Goal: Check status: Check status

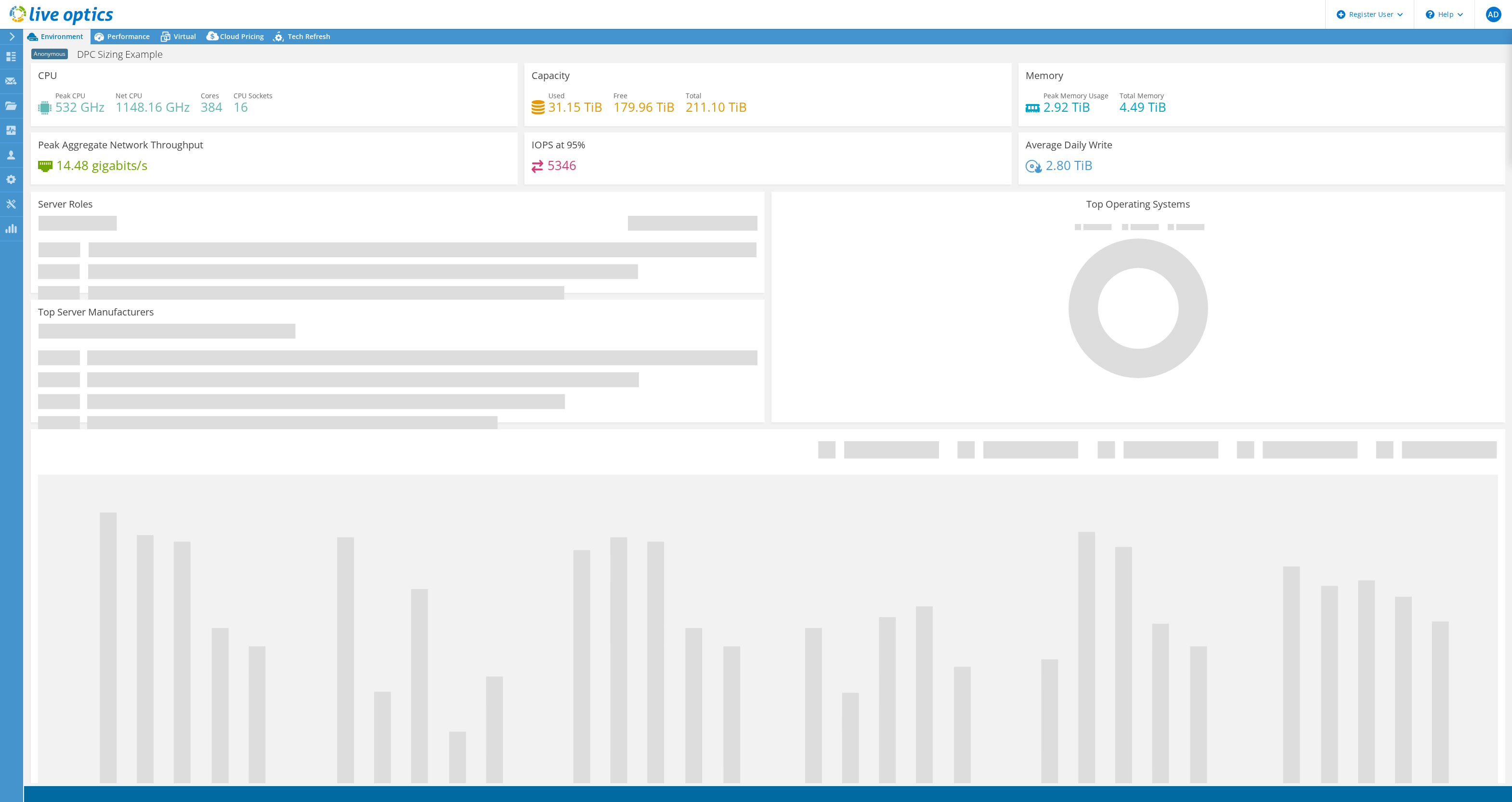
select select "USEast"
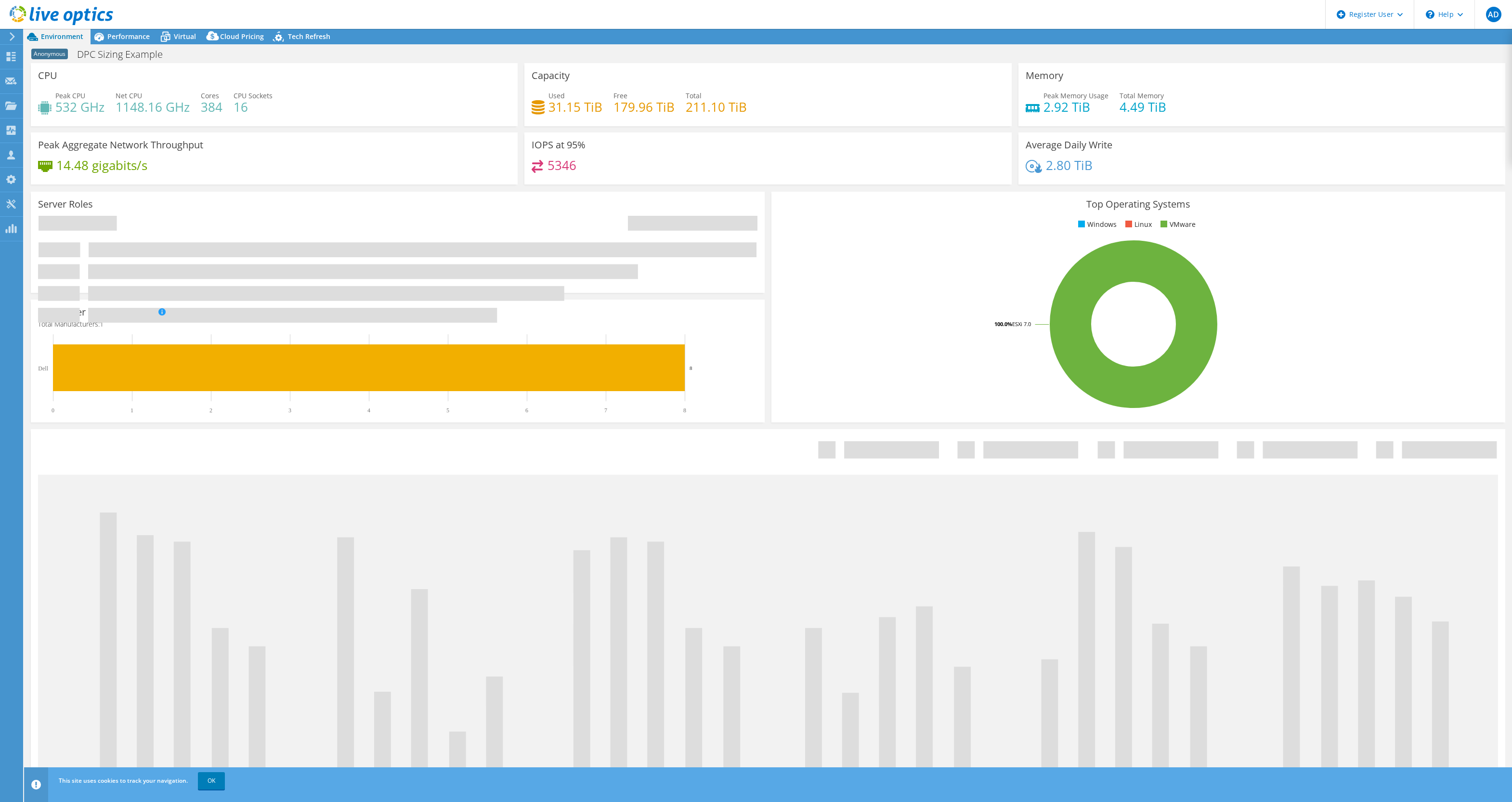
select select "USEast"
select select "USD"
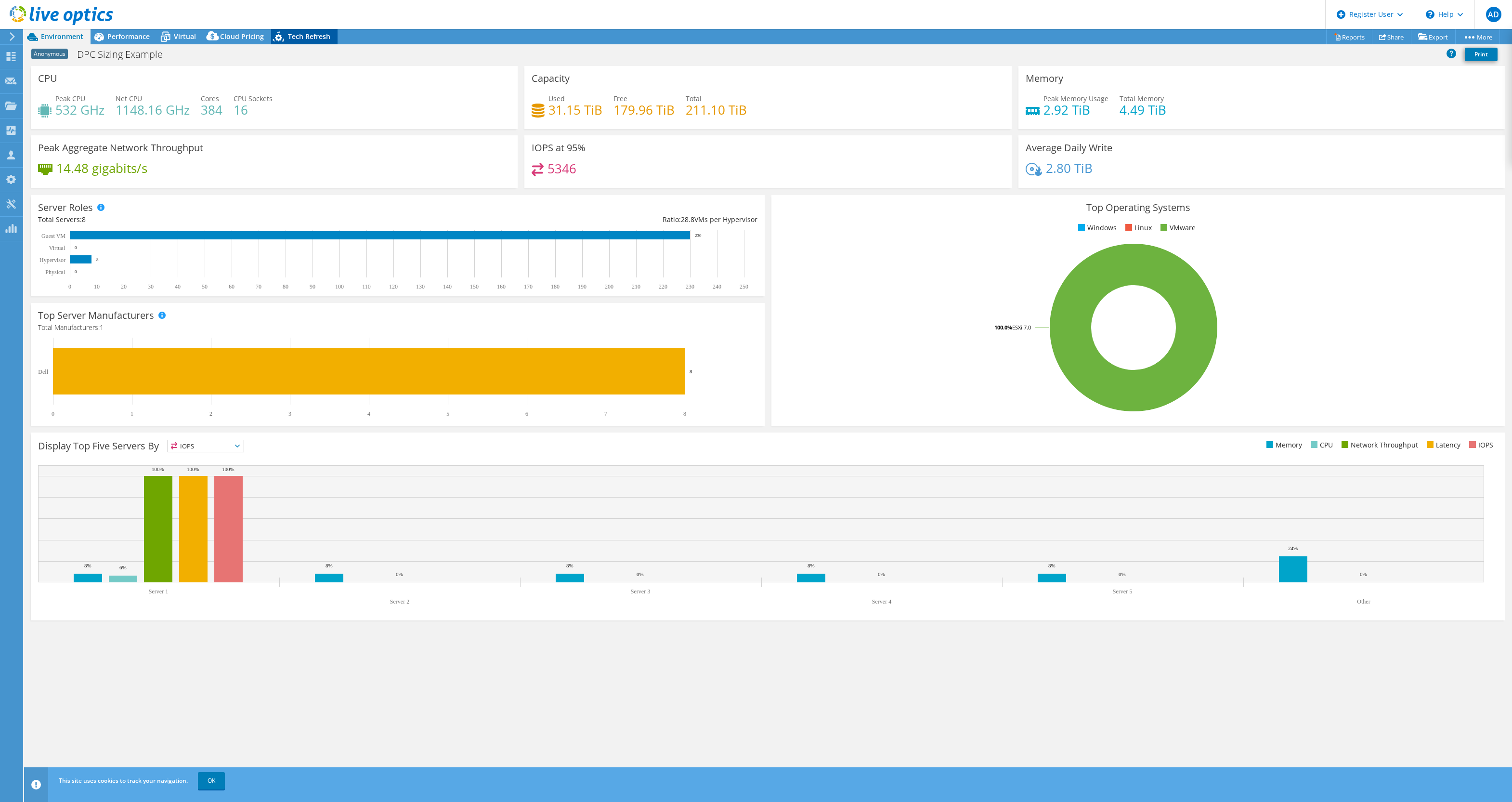
click at [288, 37] on span "Tech Refresh" at bounding box center [309, 36] width 42 height 10
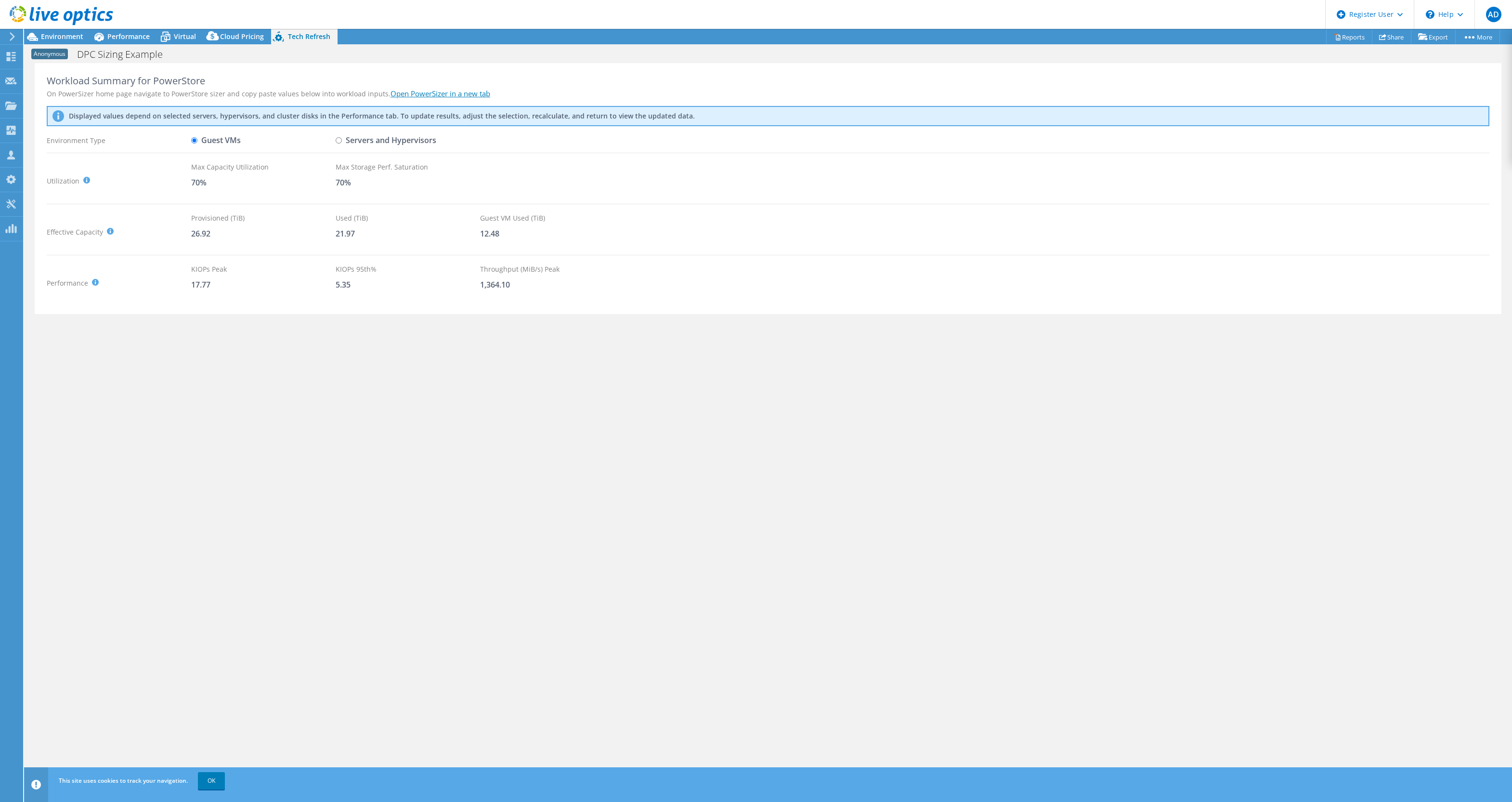
click at [336, 138] on input "Servers and Hypervisors" at bounding box center [339, 140] width 7 height 7
radio input "true"
click at [194, 137] on input "Guest VMs" at bounding box center [194, 140] width 7 height 7
radio input "true"
click at [336, 140] on input "Servers and Hypervisors" at bounding box center [339, 140] width 7 height 7
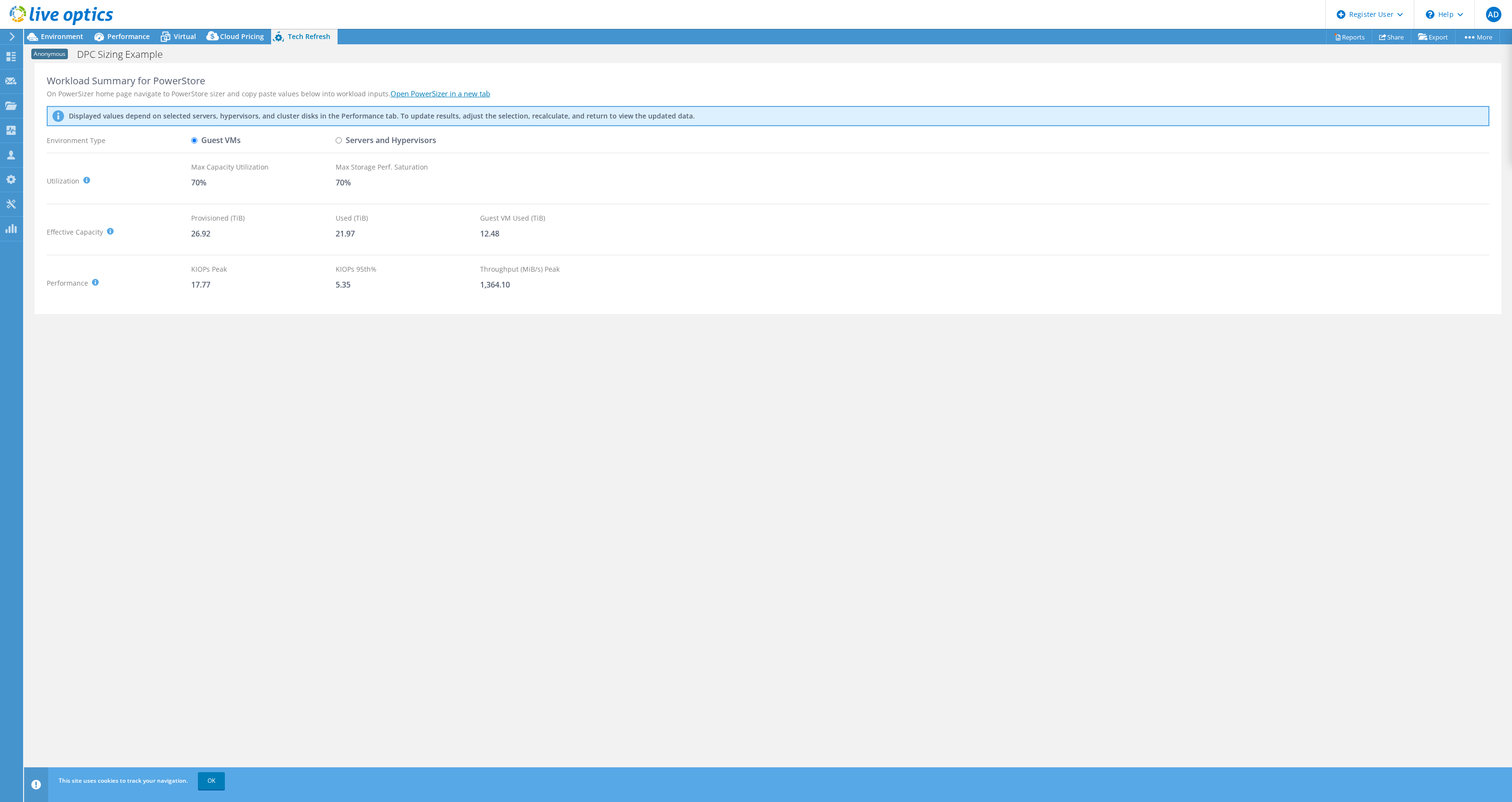
radio input "true"
click at [186, 139] on div "Environment Type" at bounding box center [118, 140] width 144 height 17
click at [194, 140] on input "Guest VMs" at bounding box center [194, 140] width 7 height 7
radio input "true"
click at [338, 138] on input "Servers and Hypervisors" at bounding box center [339, 140] width 7 height 7
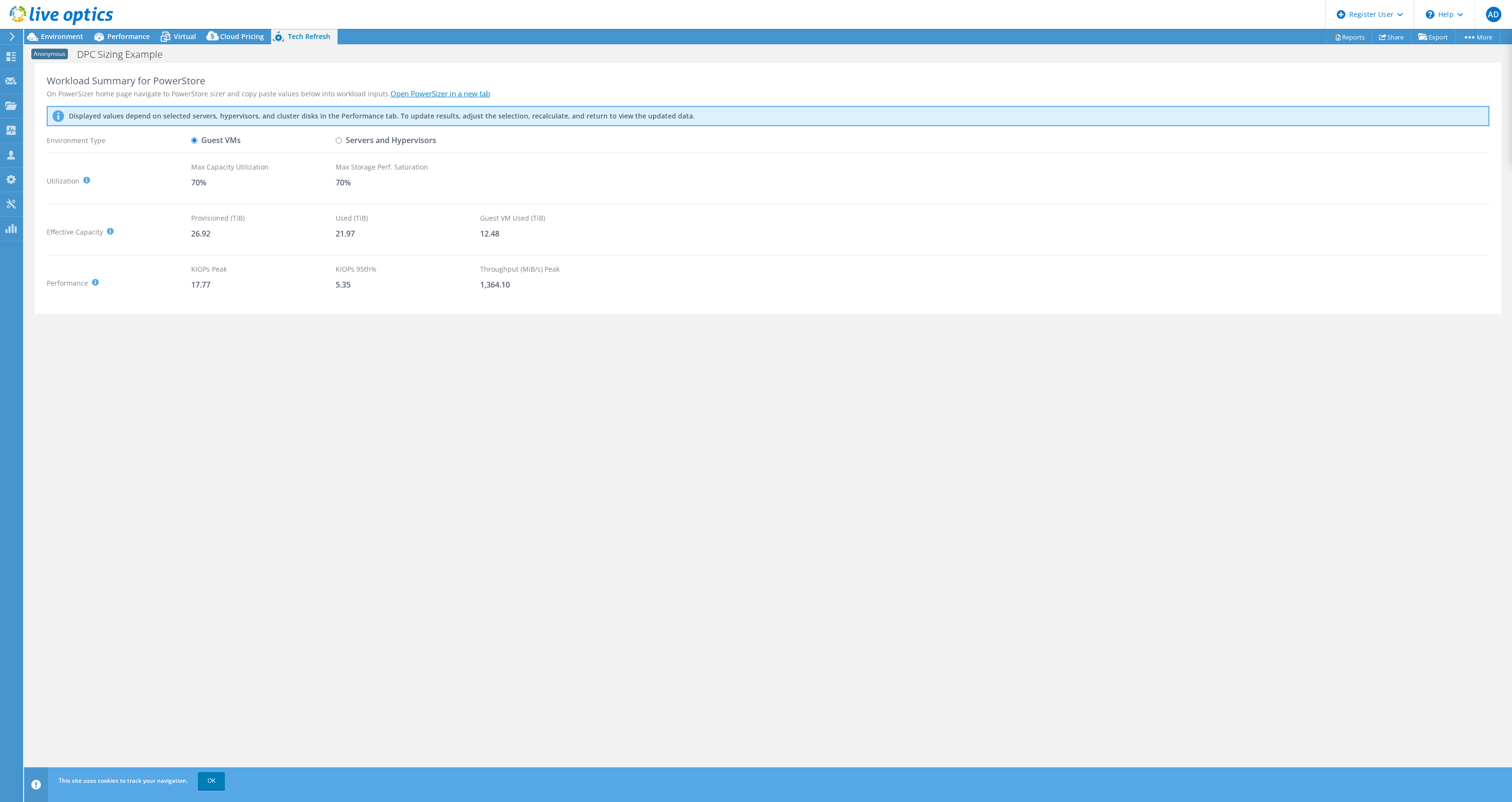
radio input "true"
click at [196, 140] on input "Guest VMs" at bounding box center [194, 140] width 7 height 7
radio input "true"
click at [61, 38] on span "Environment" at bounding box center [62, 36] width 42 height 10
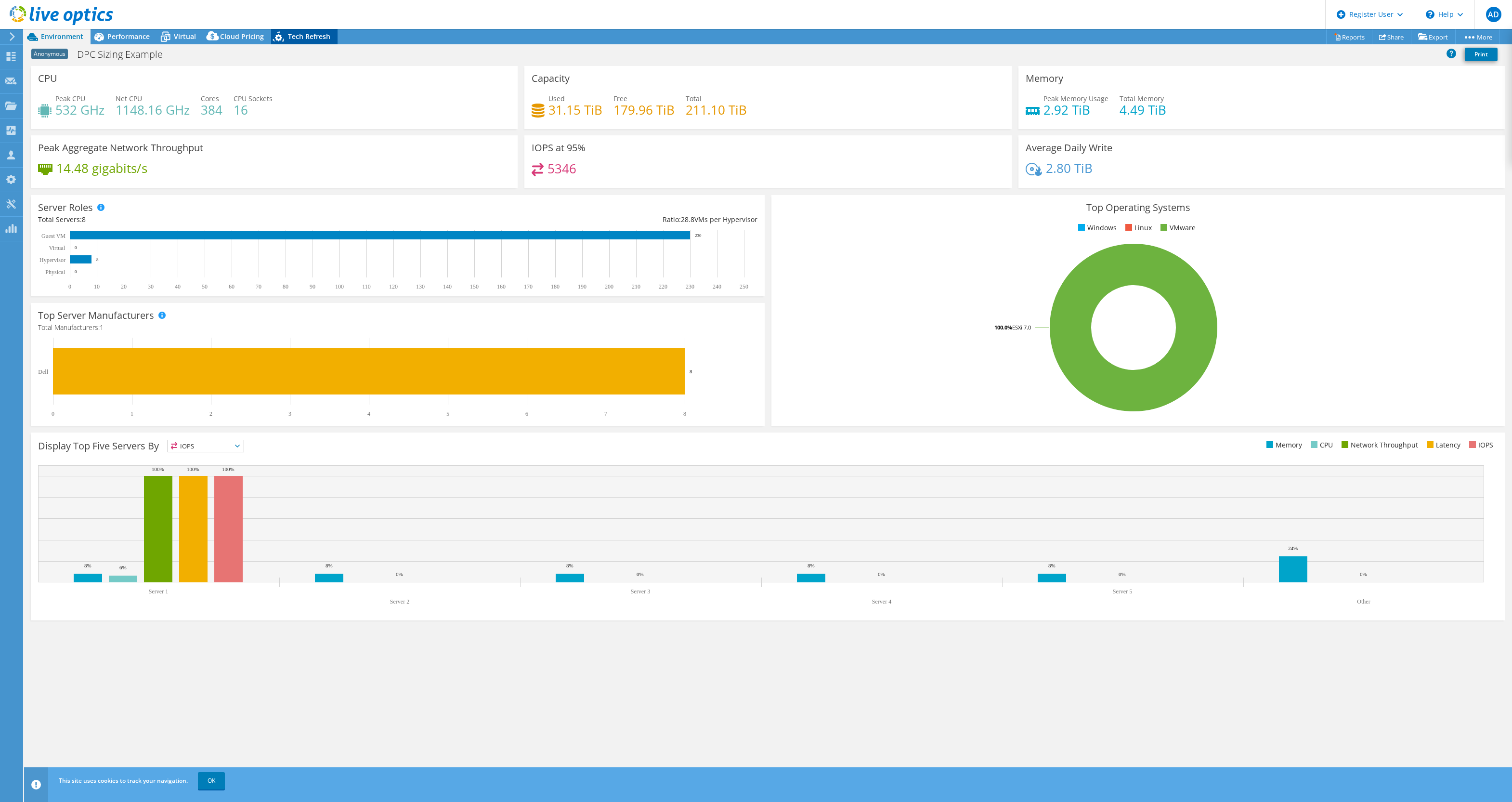
click at [306, 32] on span "Tech Refresh" at bounding box center [309, 36] width 42 height 10
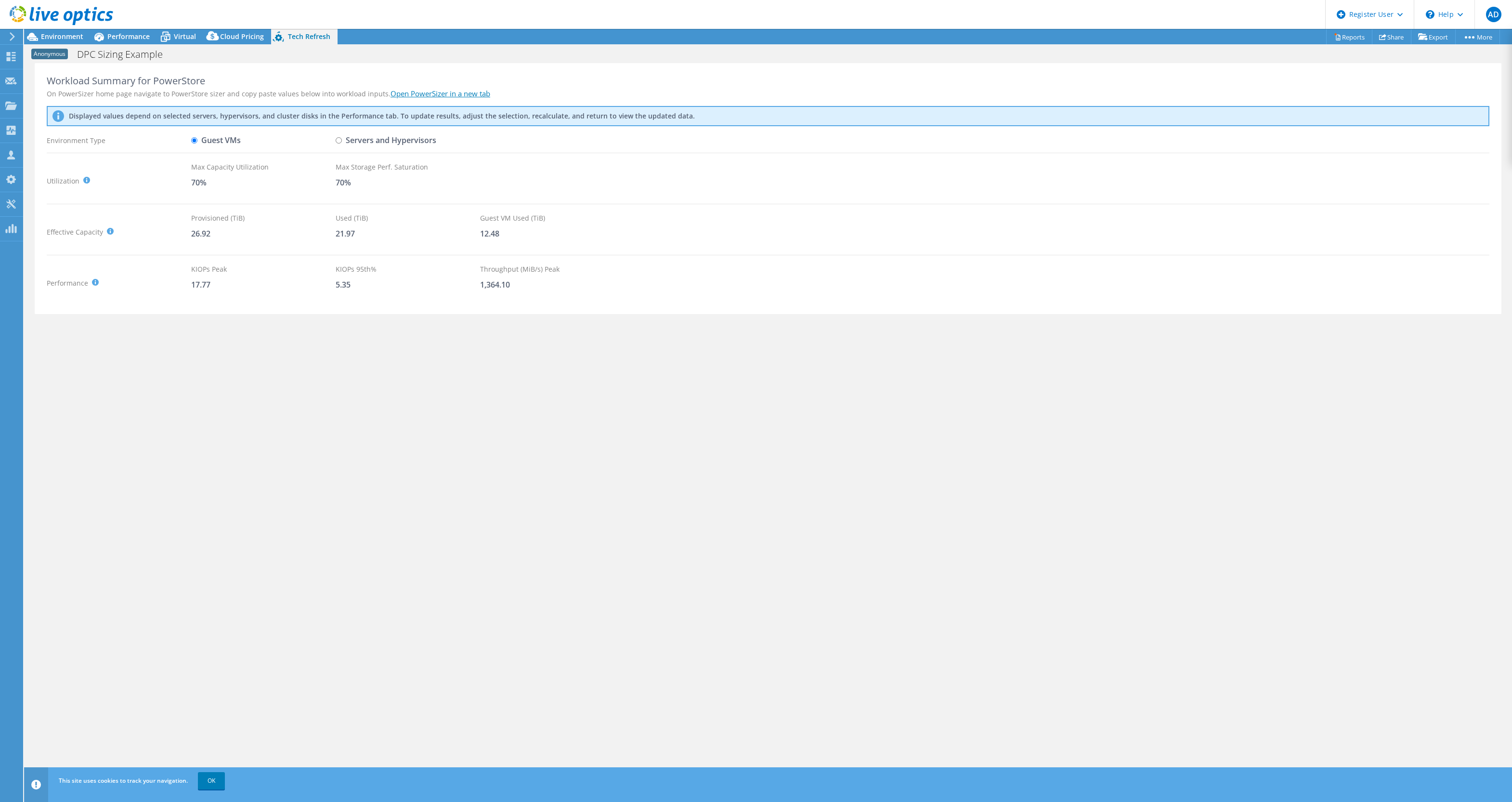
click at [336, 140] on input "Servers and Hypervisors" at bounding box center [339, 140] width 7 height 7
radio input "true"
click at [191, 138] on input "Guest VMs" at bounding box center [194, 140] width 7 height 7
radio input "true"
click at [56, 37] on span "Environment" at bounding box center [62, 36] width 42 height 10
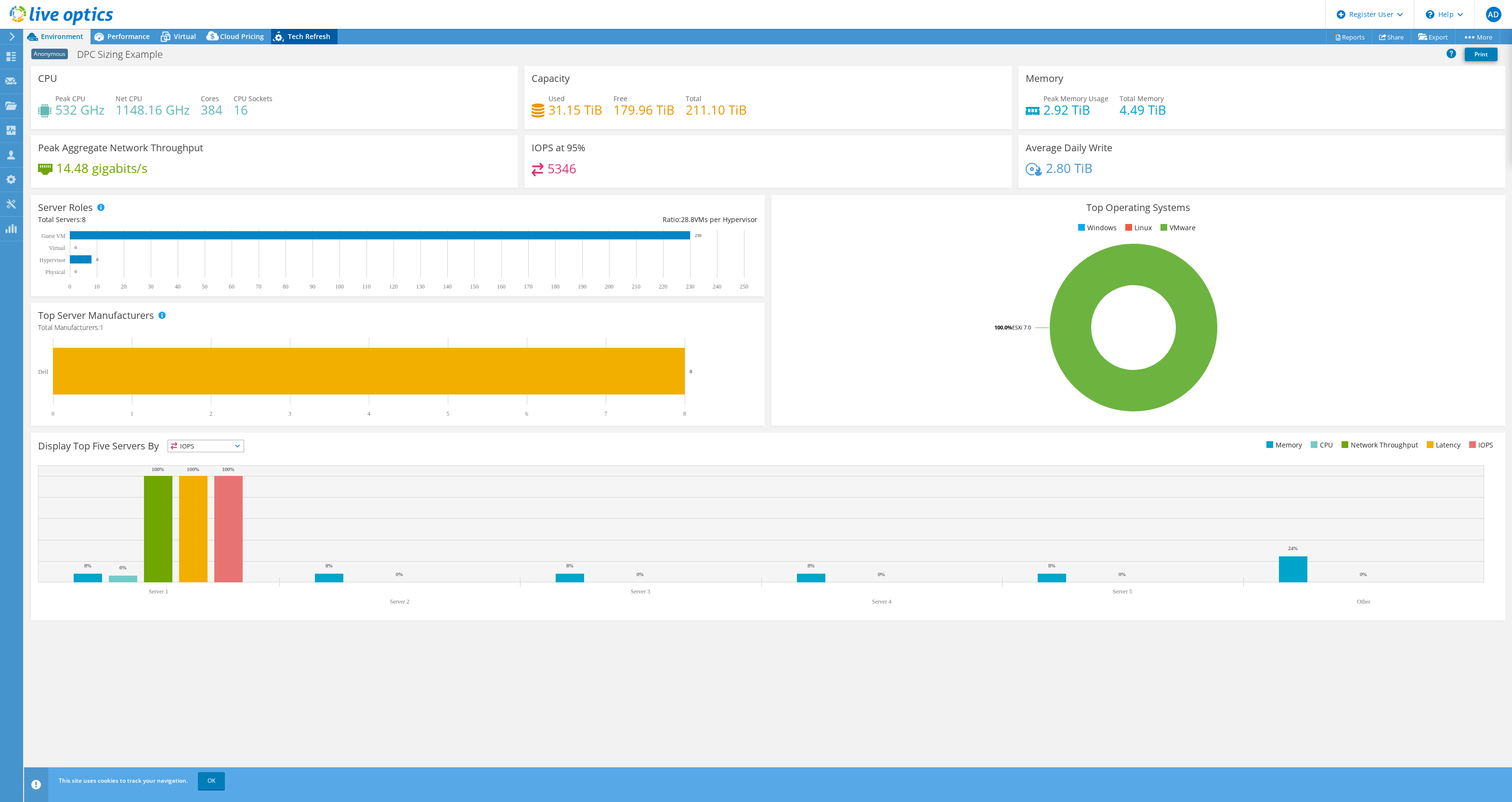
click at [299, 37] on span "Tech Refresh" at bounding box center [309, 36] width 42 height 10
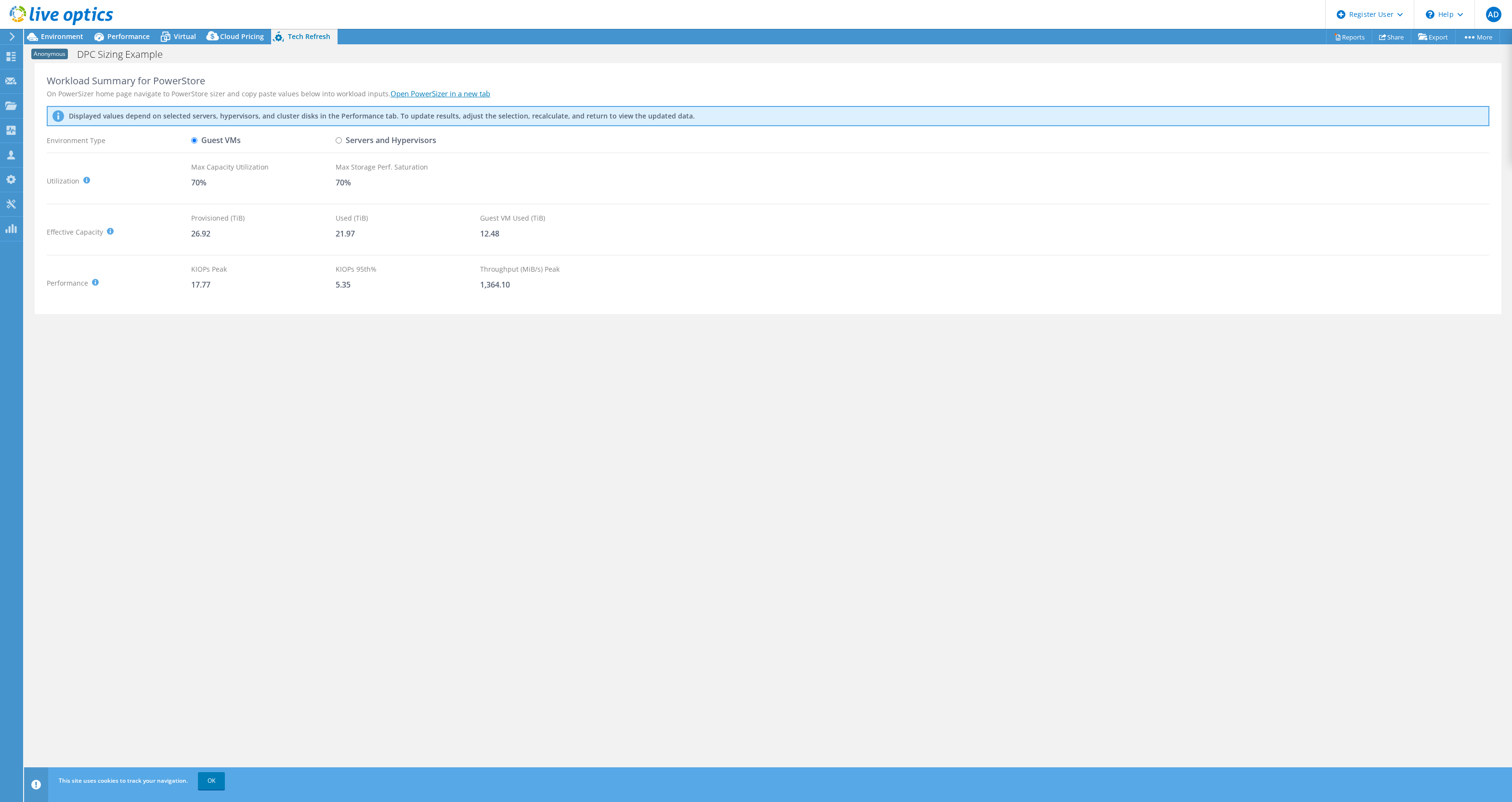
drag, startPoint x: 514, startPoint y: 436, endPoint x: 489, endPoint y: 379, distance: 62.2
click at [509, 427] on div "Workload Summary for PowerStore On PowerSizer home page navigate to PowerStore …" at bounding box center [767, 423] width 1487 height 720
click at [69, 36] on span "Environment" at bounding box center [62, 36] width 42 height 10
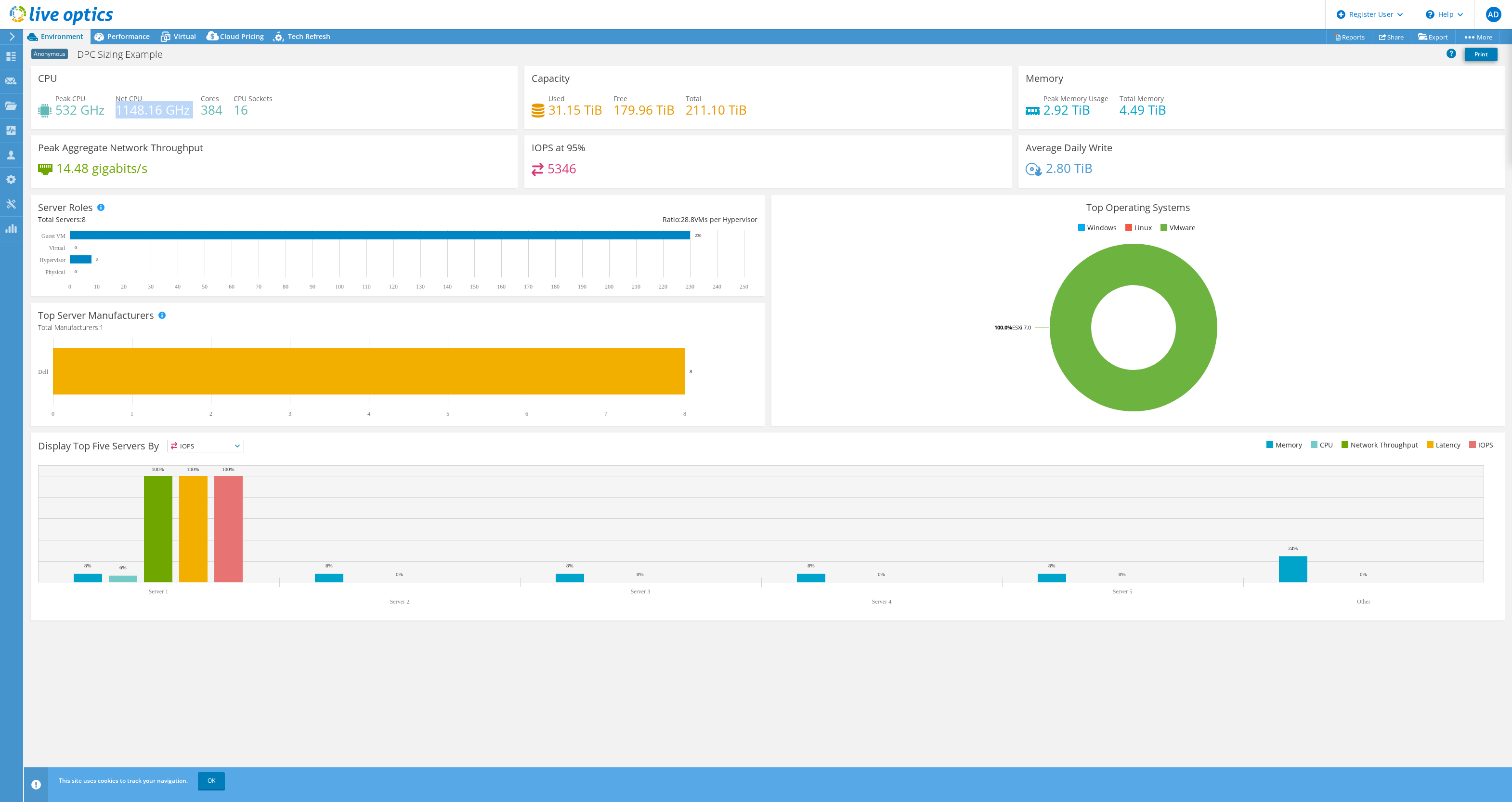
drag, startPoint x: 116, startPoint y: 109, endPoint x: 183, endPoint y: 121, distance: 68.1
click at [183, 120] on div "Peak CPU 532 GHz Net CPU 1148.16 GHz Cores 384 CPU Sockets 16" at bounding box center [274, 109] width 472 height 32
drag, startPoint x: 54, startPoint y: 111, endPoint x: 102, endPoint y: 114, distance: 48.1
click at [102, 114] on div "Peak CPU 532 GHz" at bounding box center [72, 104] width 67 height 22
click at [433, 433] on div "Display Top Five Servers By IOPS IOPS" at bounding box center [767, 526] width 1474 height 188
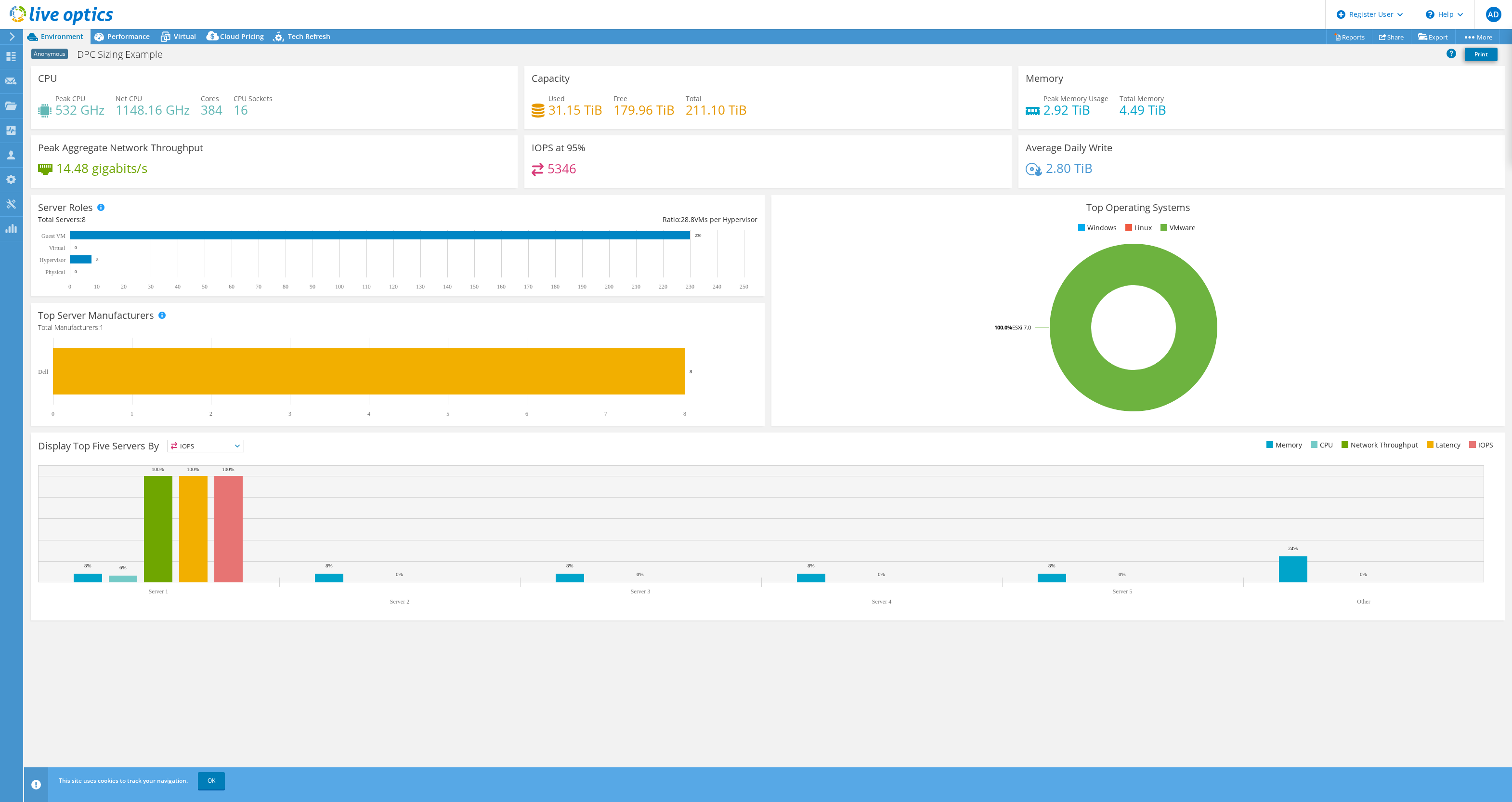
click at [765, 290] on div "Server Roles Physical Servers represent bare metal servers that were targets of…" at bounding box center [398, 245] width 741 height 108
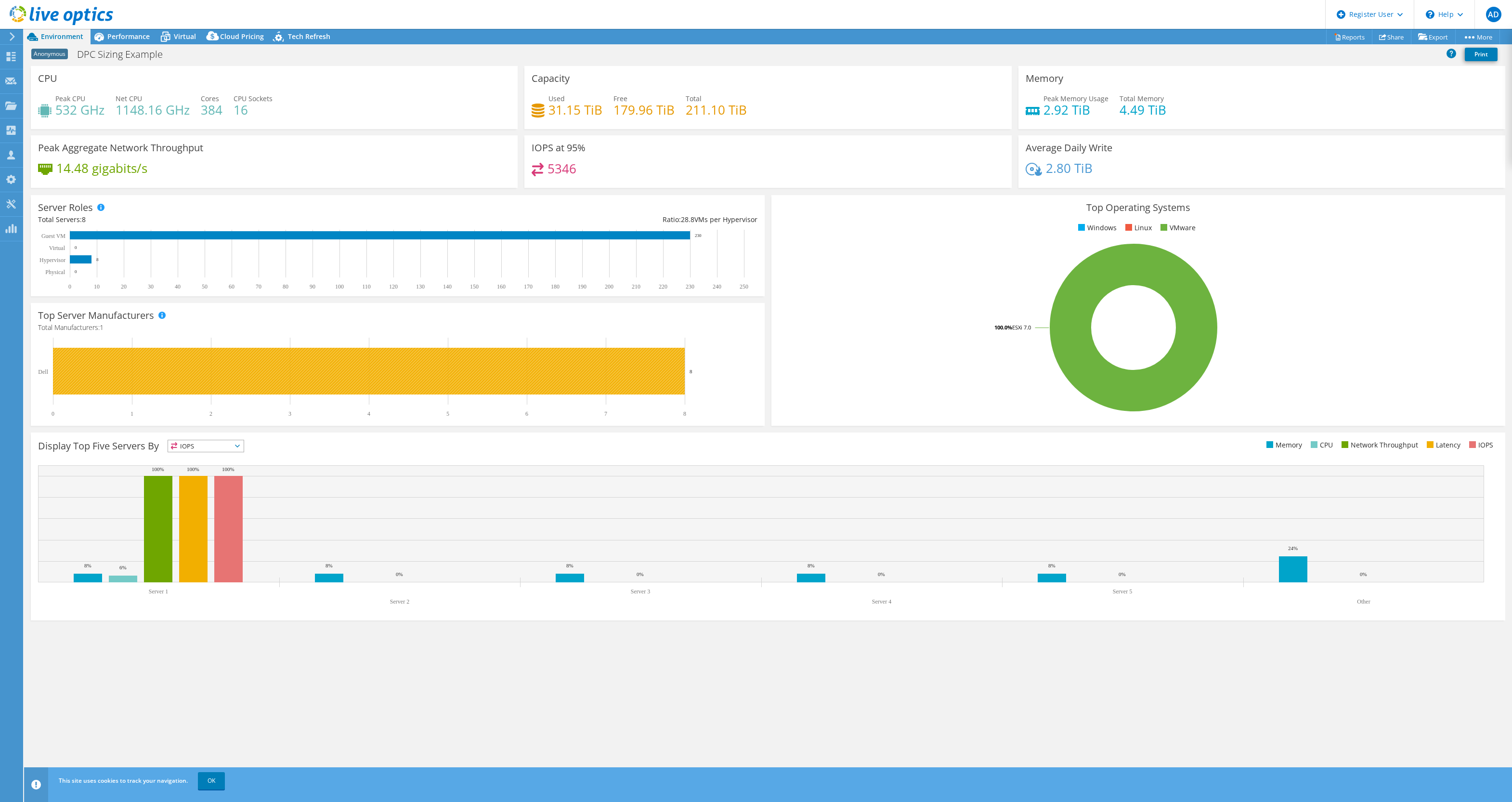
drag, startPoint x: 695, startPoint y: 371, endPoint x: 689, endPoint y: 371, distance: 6.0
click at [689, 371] on icon "0 1 2 3 4 5 6 7 8 Dell 8" at bounding box center [392, 377] width 709 height 79
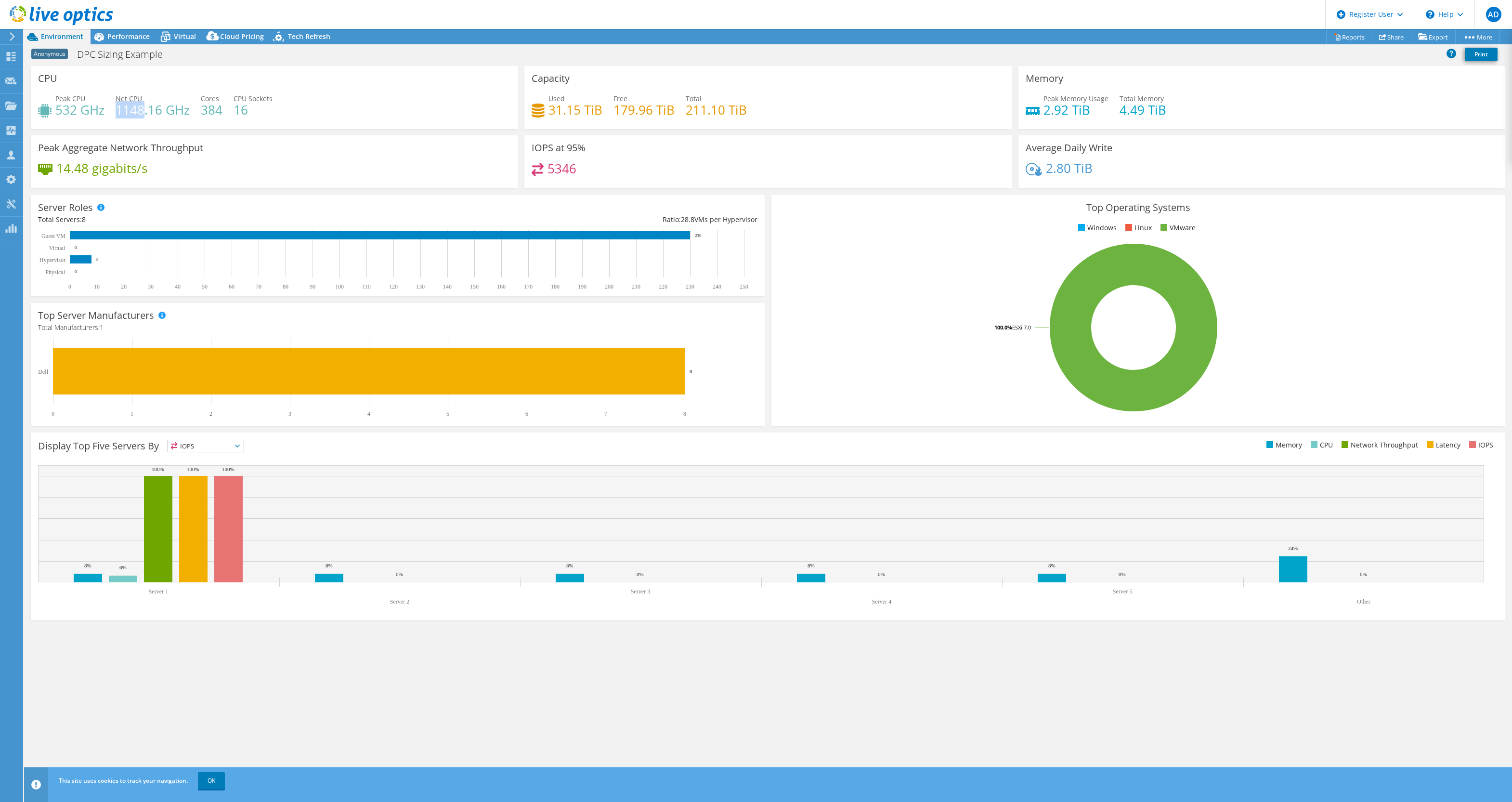
drag, startPoint x: 116, startPoint y: 114, endPoint x: 142, endPoint y: 116, distance: 26.1
click at [142, 116] on h4 "1148.16 GHz" at bounding box center [153, 109] width 74 height 11
drag, startPoint x: 142, startPoint y: 116, endPoint x: 169, endPoint y: 124, distance: 28.2
click at [169, 124] on div "Peak CPU 532 GHz Net CPU 1148.16 GHz Cores 384 CPU Sockets 16" at bounding box center [274, 109] width 472 height 32
drag, startPoint x: 54, startPoint y: 109, endPoint x: 111, endPoint y: 116, distance: 57.4
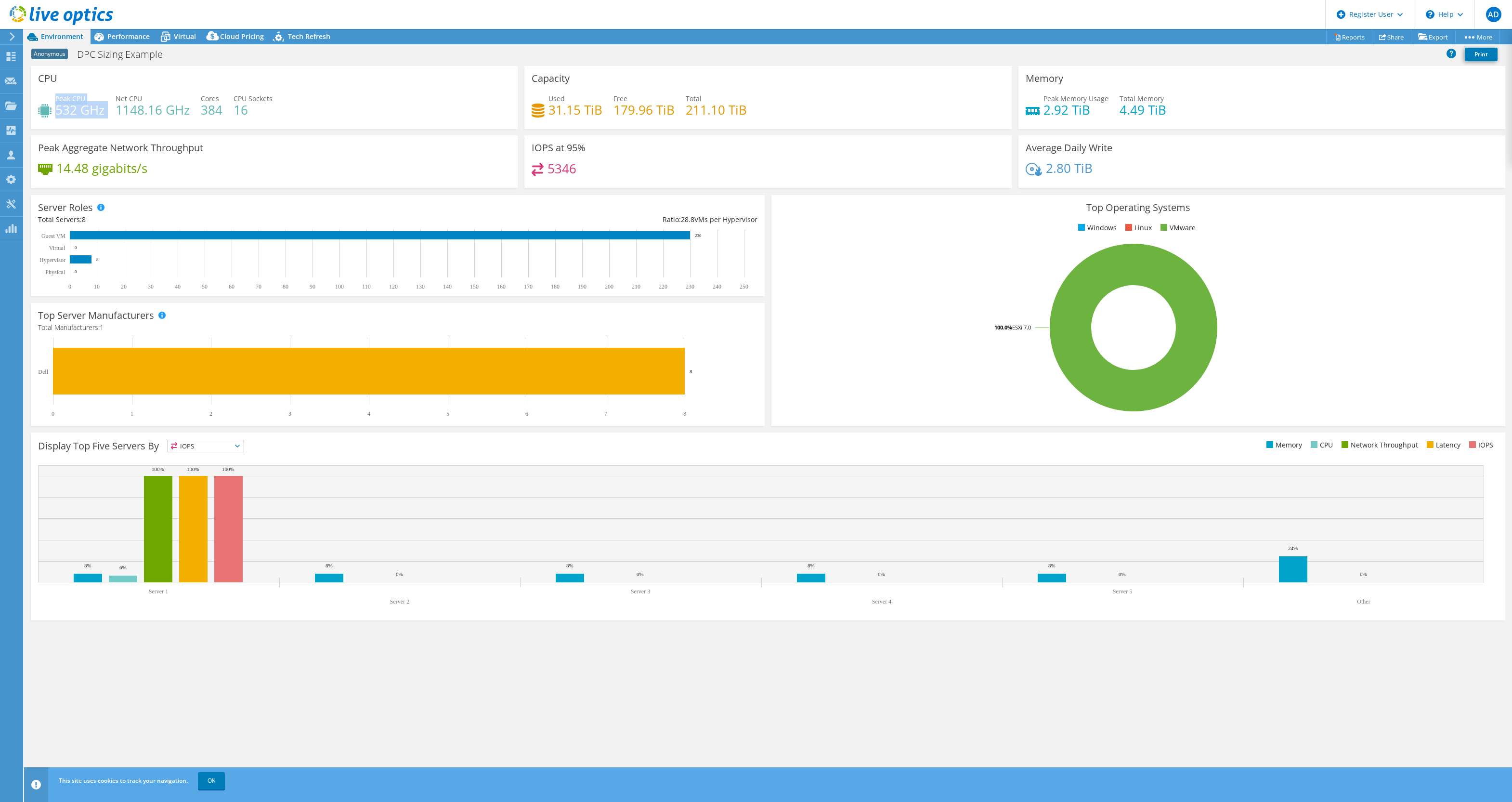
click at [111, 116] on div "Peak CPU 532 GHz Net CPU 1148.16 GHz Cores 384 CPU Sockets 16" at bounding box center [274, 109] width 472 height 32
drag, startPoint x: 111, startPoint y: 116, endPoint x: 158, endPoint y: 133, distance: 50.0
click at [158, 133] on div "CPU Peak CPU 532 GHz Net CPU 1148.16 GHz Cores 384 CPU Sockets 16" at bounding box center [274, 100] width 494 height 70
drag, startPoint x: 56, startPoint y: 113, endPoint x: 106, endPoint y: 114, distance: 50.0
click at [106, 114] on div "Peak CPU 532 GHz Net CPU 1148.16 GHz Cores 384 CPU Sockets 16" at bounding box center [274, 109] width 472 height 32
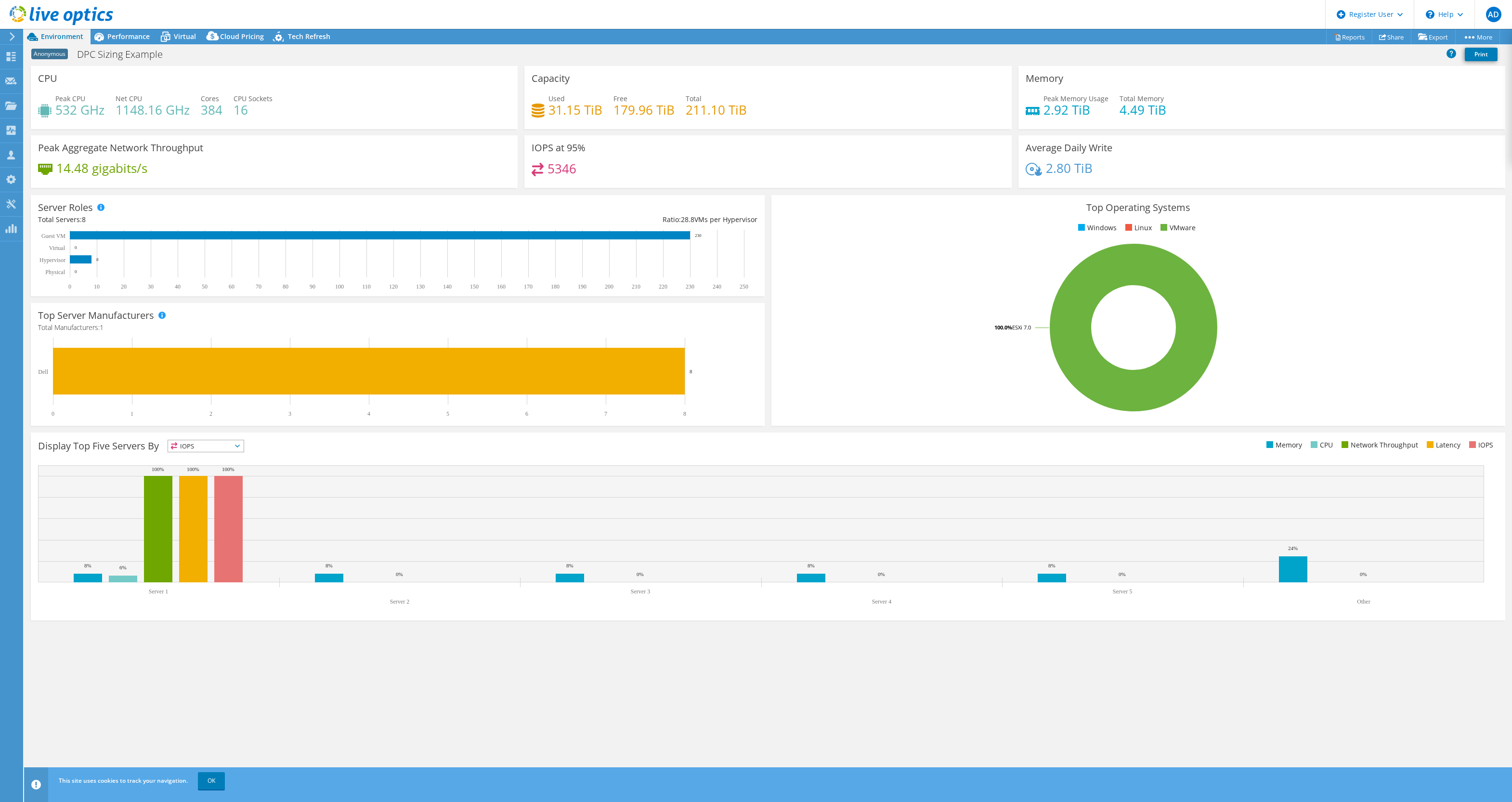
drag, startPoint x: 106, startPoint y: 114, endPoint x: 260, endPoint y: 80, distance: 157.7
click at [243, 78] on div "CPU Peak CPU 532 GHz Net CPU 1148.16 GHz Cores 384 CPU Sockets 16" at bounding box center [274, 97] width 487 height 63
click at [364, 431] on div "This graph will display once collector runs have completed Display Top Five Ser…" at bounding box center [767, 526] width 1480 height 195
click at [305, 37] on span "Tech Refresh" at bounding box center [309, 36] width 42 height 10
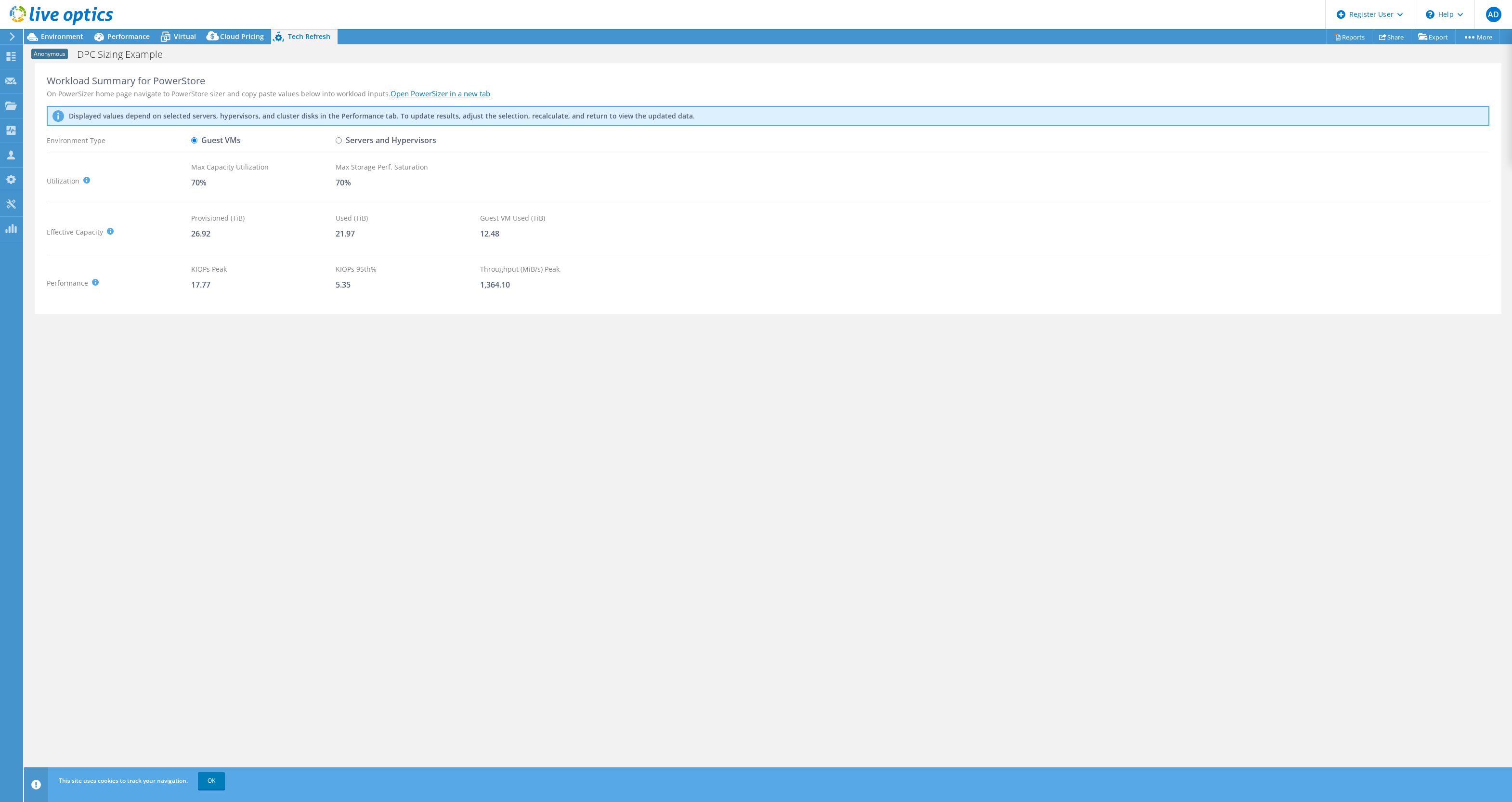
click at [341, 143] on label "Servers and Hypervisors" at bounding box center [386, 140] width 100 height 17
click at [341, 143] on input "Servers and Hypervisors" at bounding box center [339, 140] width 7 height 7
radio input "true"
radio input "false"
click at [68, 36] on span "Environment" at bounding box center [62, 36] width 42 height 10
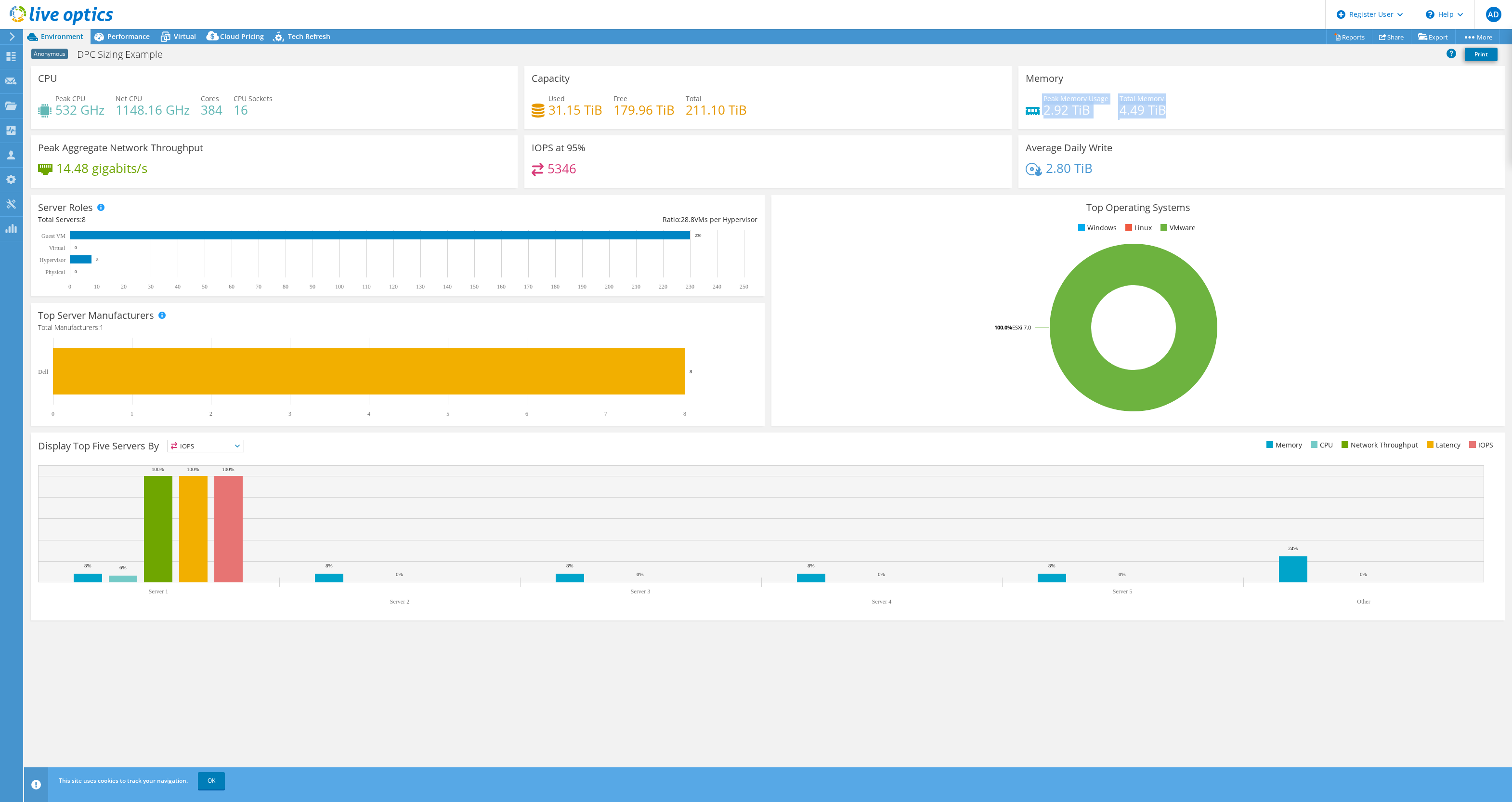
drag, startPoint x: 1180, startPoint y: 109, endPoint x: 1028, endPoint y: 111, distance: 152.0
click at [1028, 111] on div "Peak Memory Usage 2.92 TiB Total Memory 4.49 TiB" at bounding box center [1261, 109] width 472 height 32
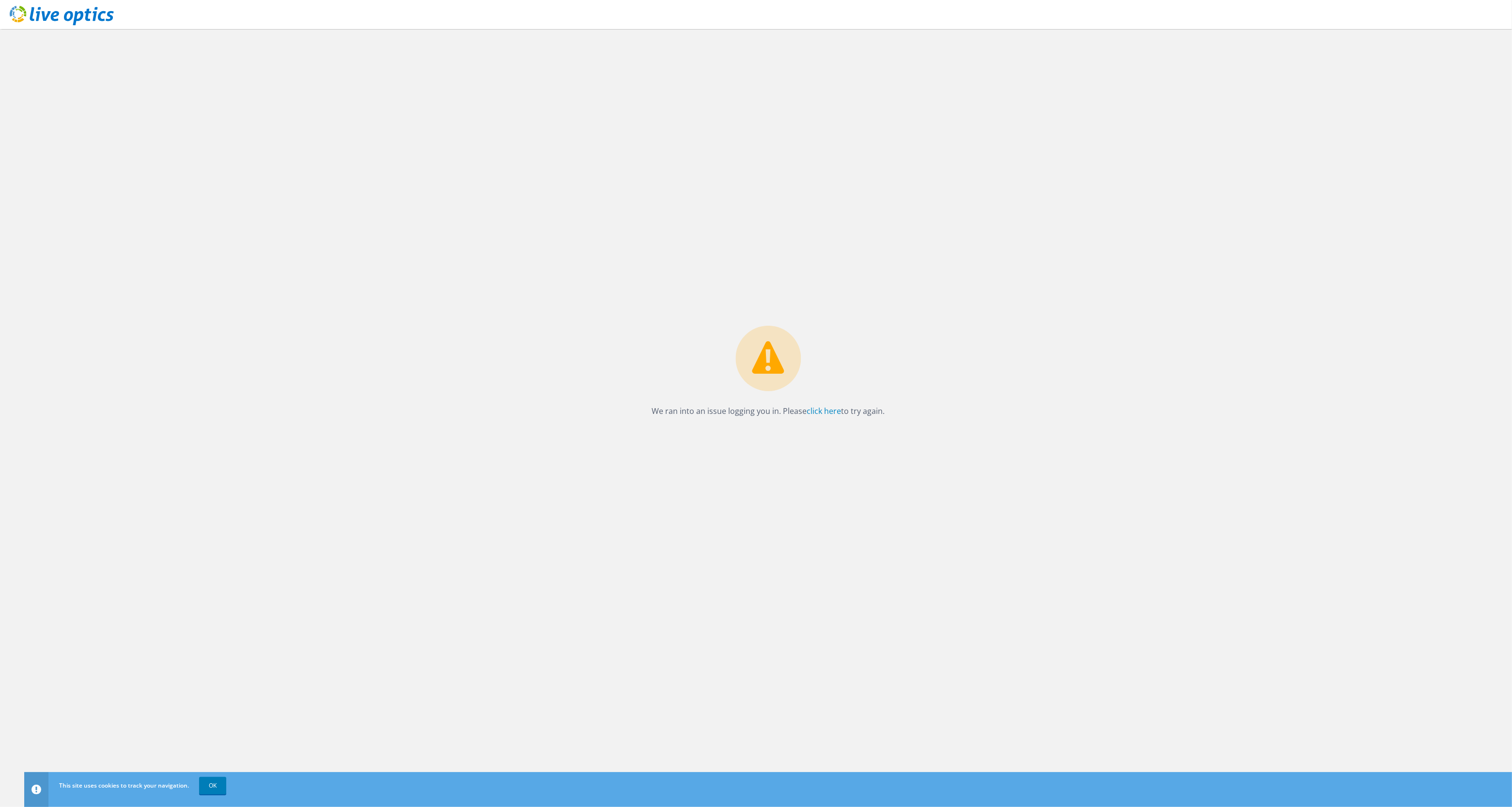
click at [813, 388] on div "We ran into an issue logging you in. Please click here to try again." at bounding box center [768, 374] width 253 height 97
click at [817, 415] on link "click here" at bounding box center [824, 410] width 35 height 11
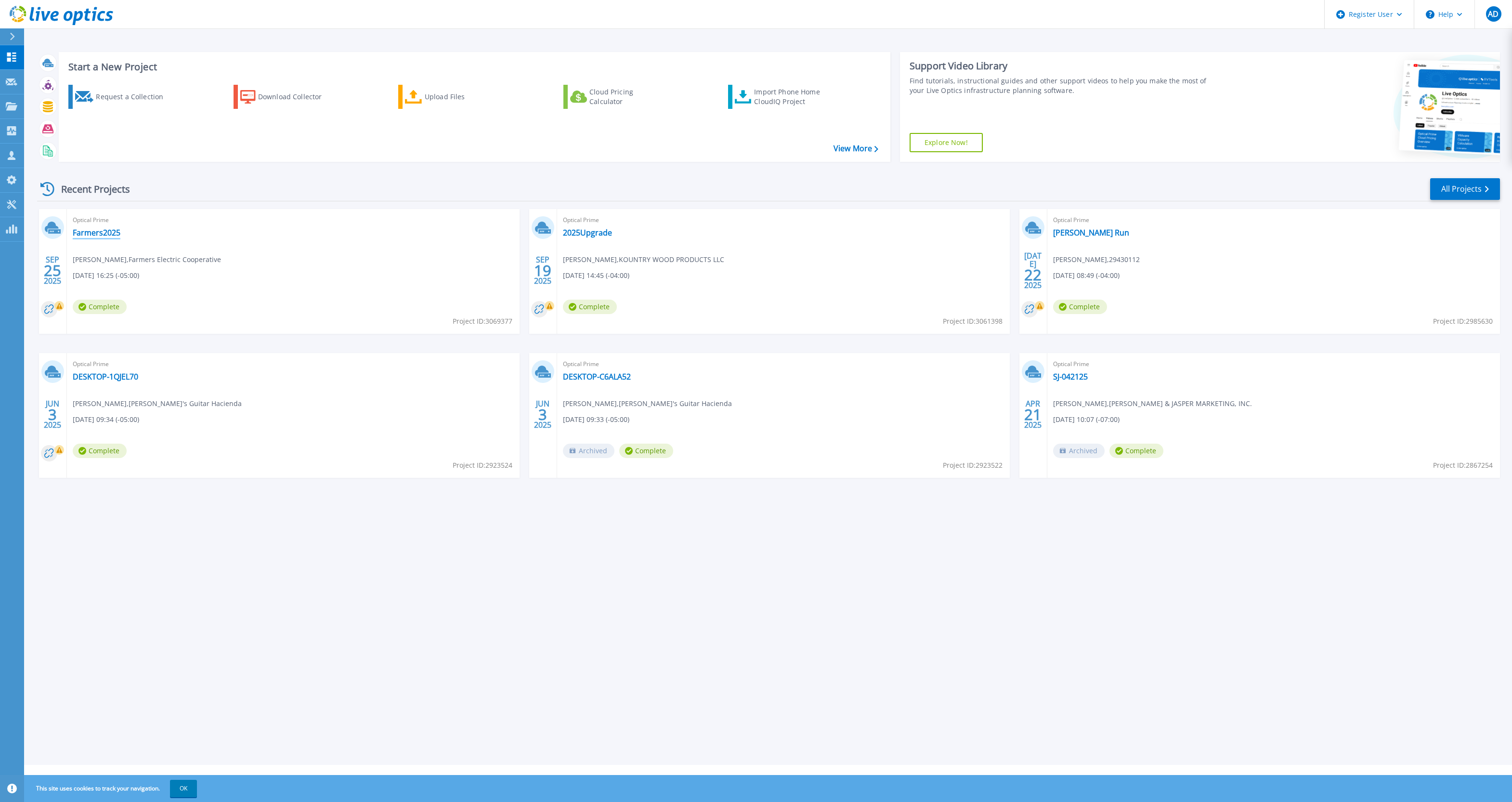
click at [94, 232] on link "Farmers2025" at bounding box center [96, 233] width 48 height 10
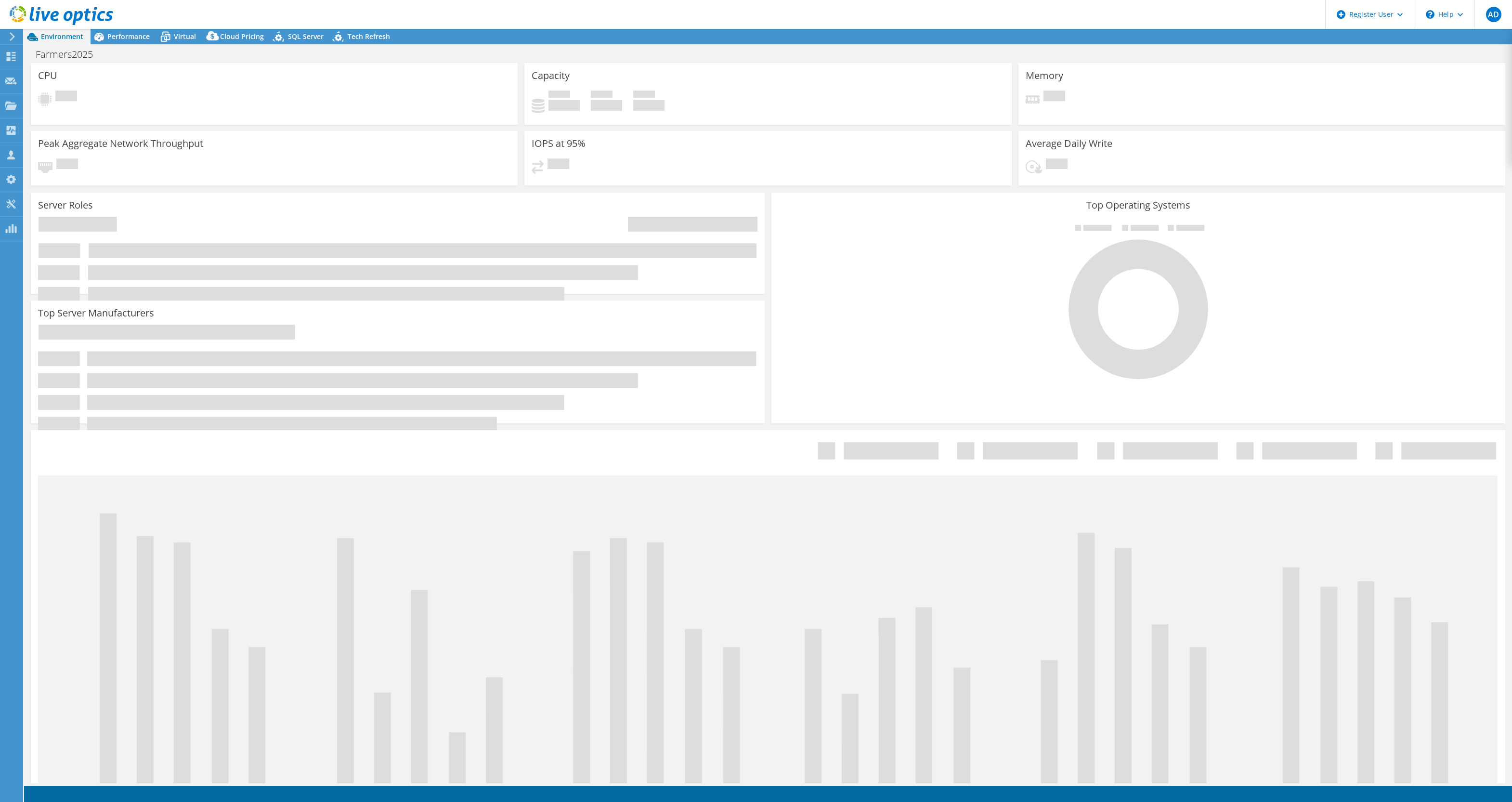
select select "USD"
